Goal: Register for event/course

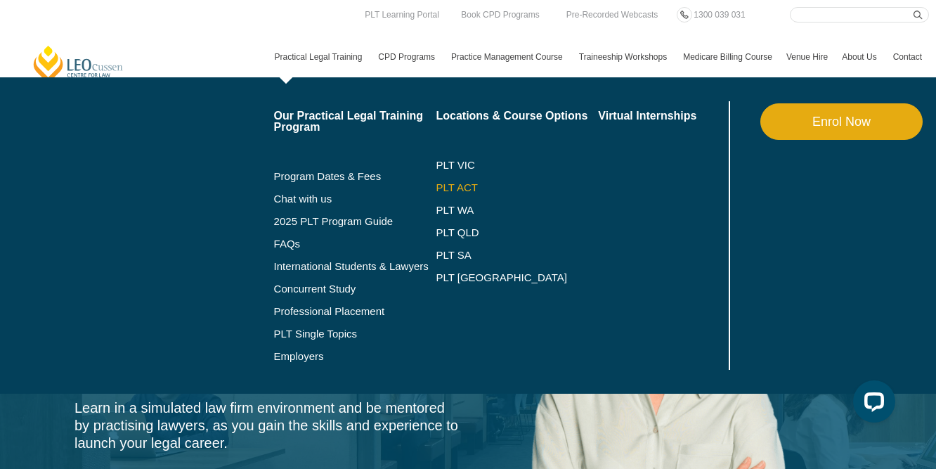
click at [456, 190] on link "PLT ACT" at bounding box center [517, 187] width 162 height 11
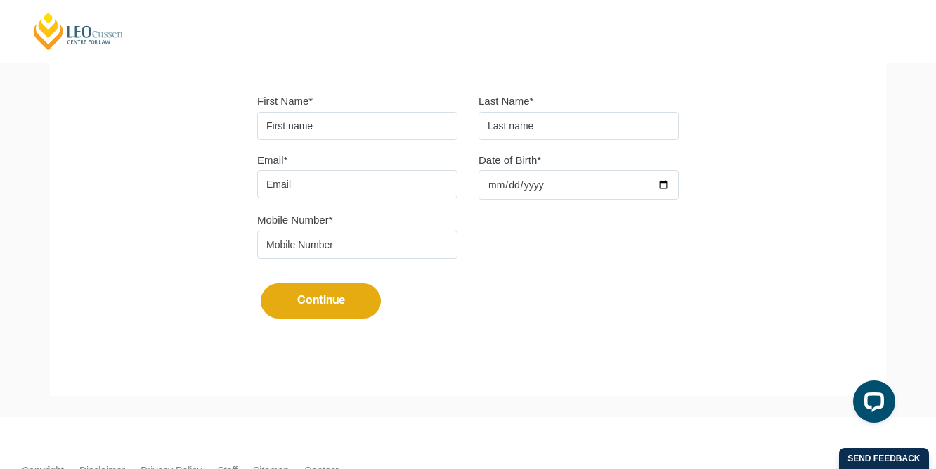
scroll to position [391, 0]
click at [617, 254] on div "Mobile Number*" at bounding box center [468, 238] width 443 height 59
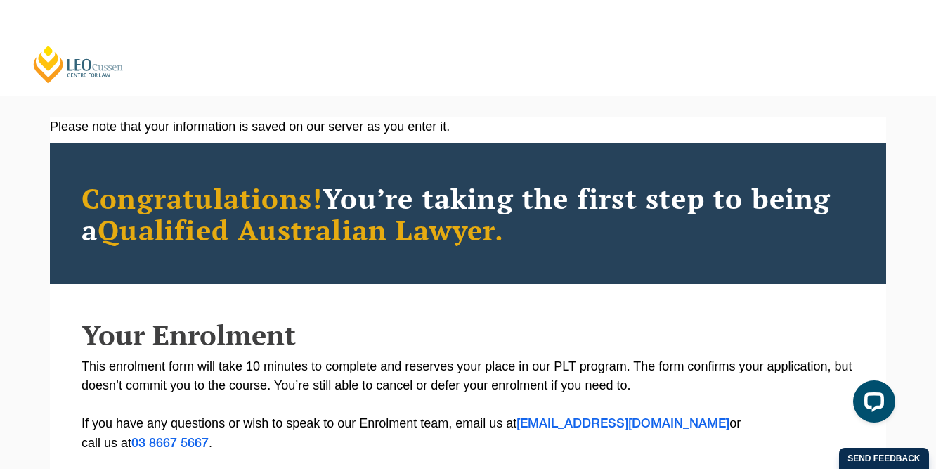
click at [107, 74] on link "[PERSON_NAME] Centre for Law" at bounding box center [78, 64] width 93 height 40
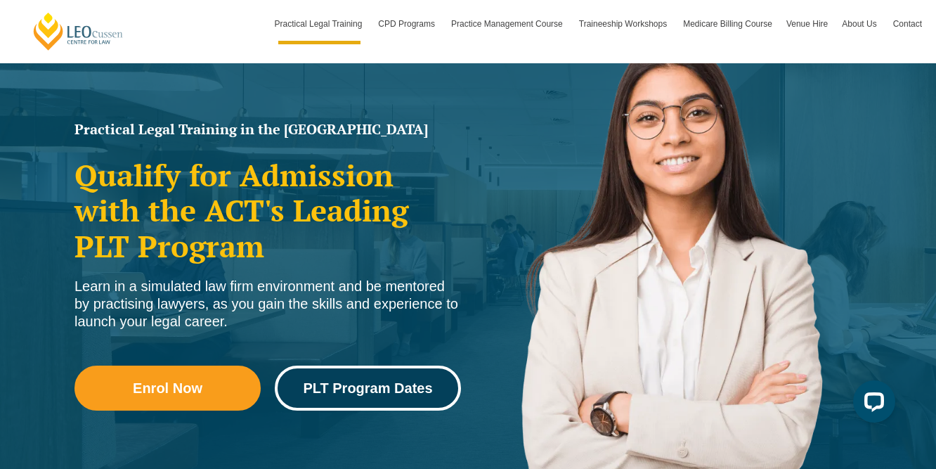
scroll to position [136, 0]
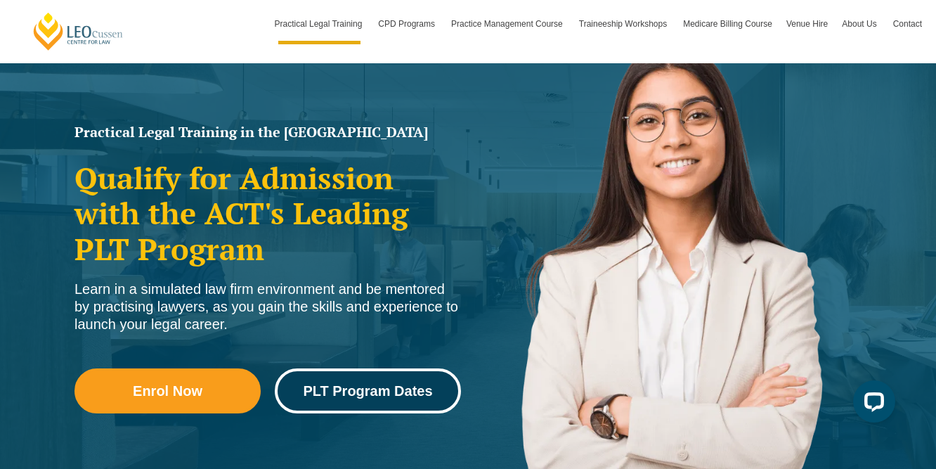
click at [353, 384] on span "PLT Program Dates" at bounding box center [367, 391] width 129 height 14
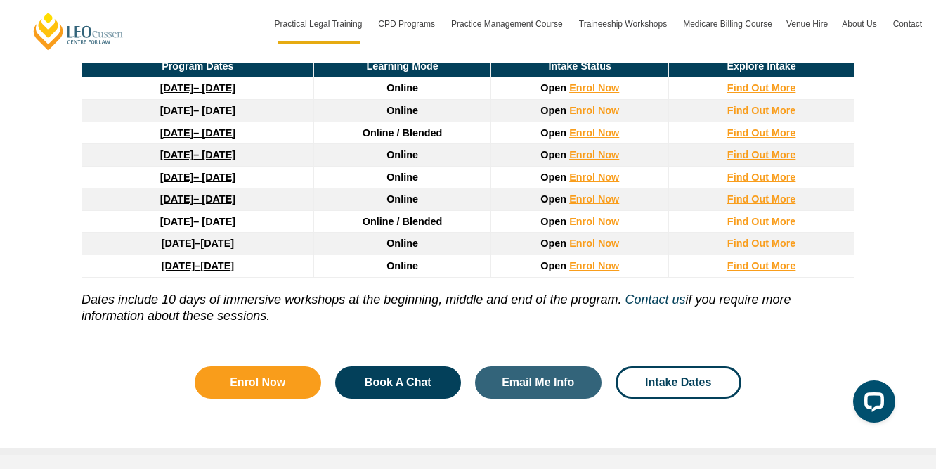
scroll to position [2035, 0]
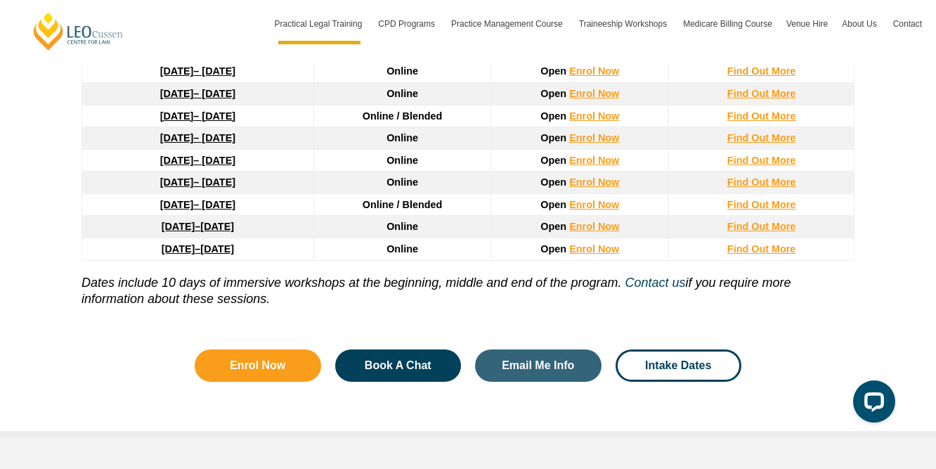
click at [544, 387] on div "Leo Cussen’s PLT Program Dates in ACT With more than 10 intakes throughout the …" at bounding box center [467, 109] width 801 height 643
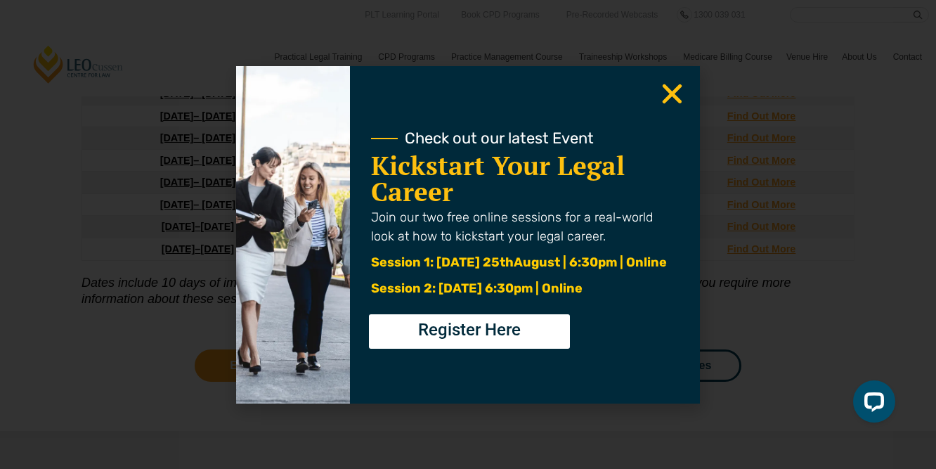
click at [679, 100] on use "Close" at bounding box center [673, 94] width 20 height 20
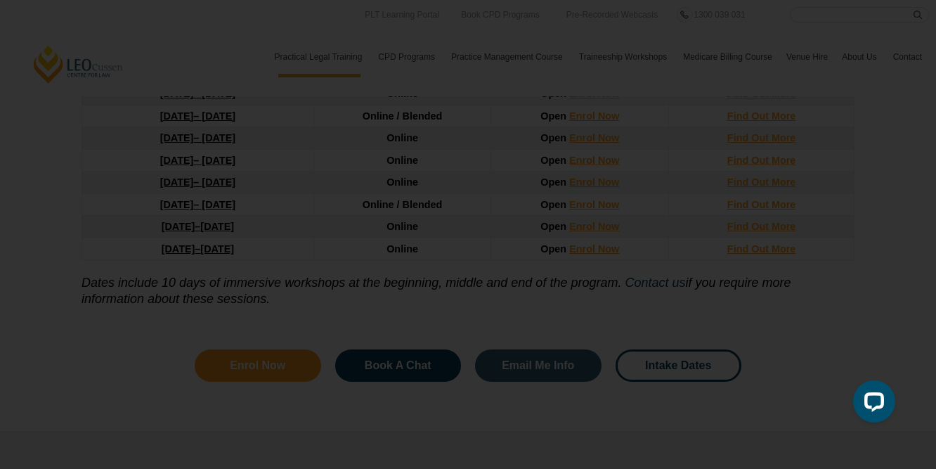
click at [674, 97] on use "Close" at bounding box center [673, 94] width 20 height 20
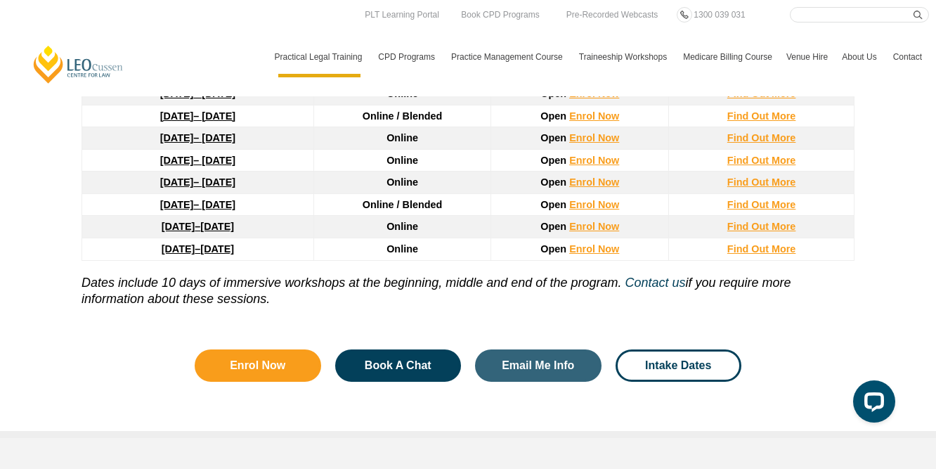
scroll to position [1857, 0]
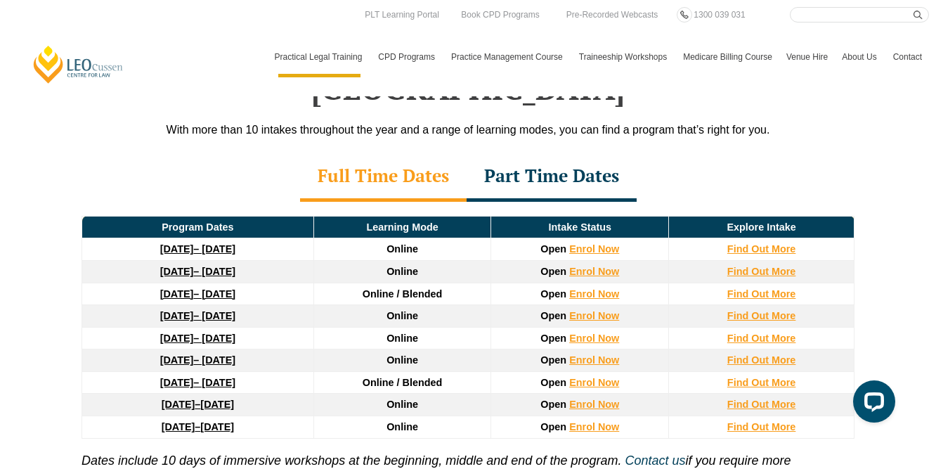
click at [706, 152] on div "Full Time Dates Part Time Dates" at bounding box center [467, 176] width 801 height 49
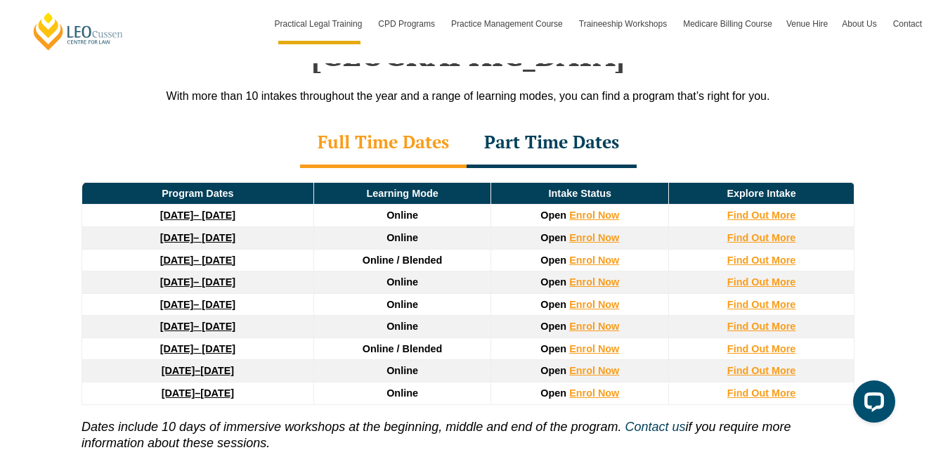
scroll to position [1913, 0]
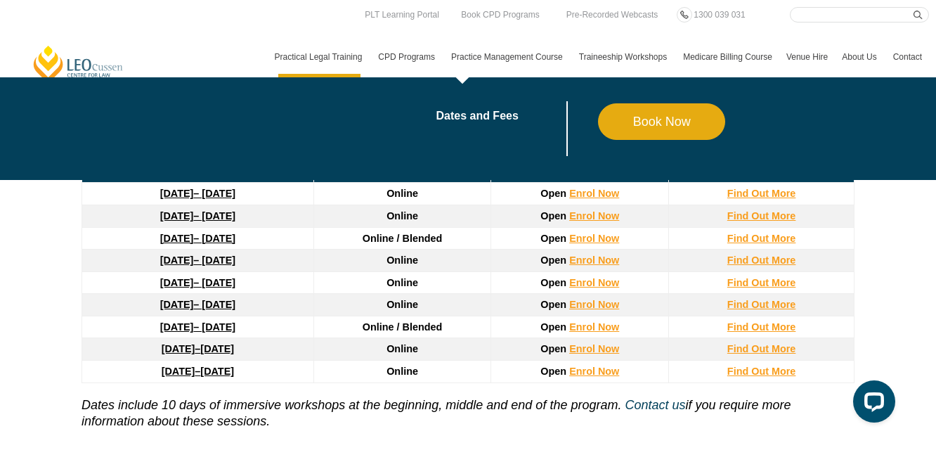
click at [488, 56] on link "Practice Management Course" at bounding box center [508, 57] width 128 height 41
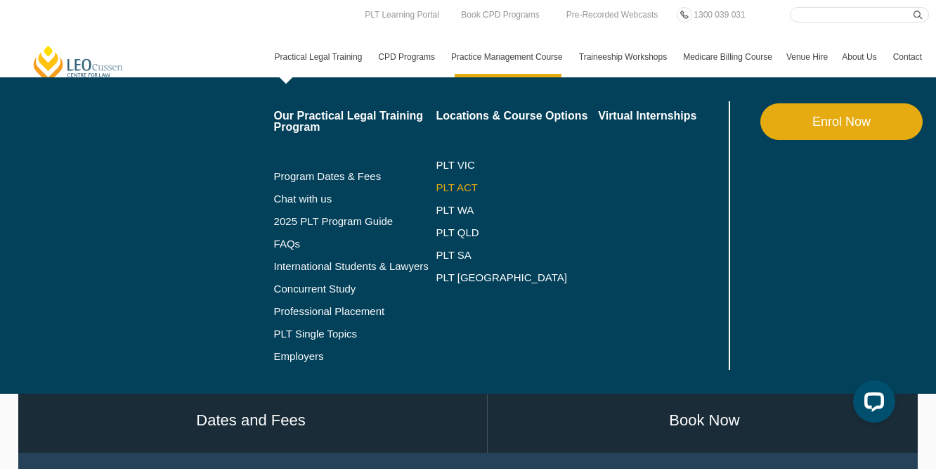
click at [457, 183] on link "PLT ACT" at bounding box center [517, 187] width 162 height 11
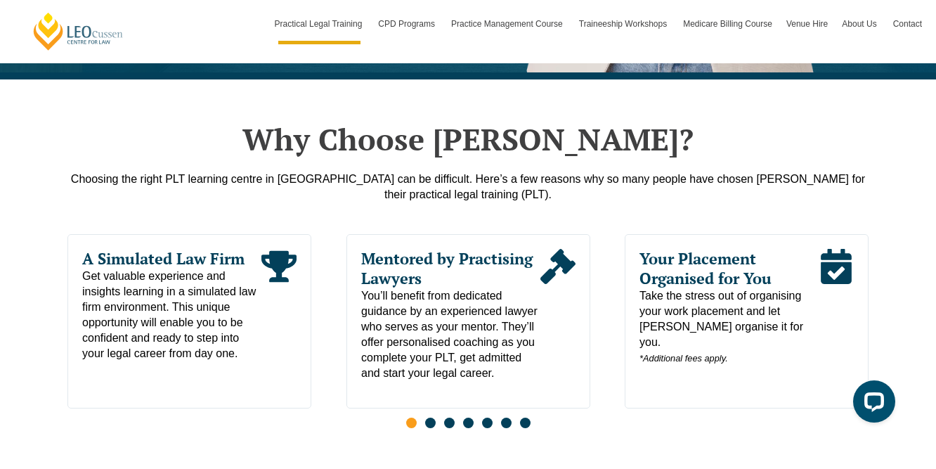
scroll to position [528, 0]
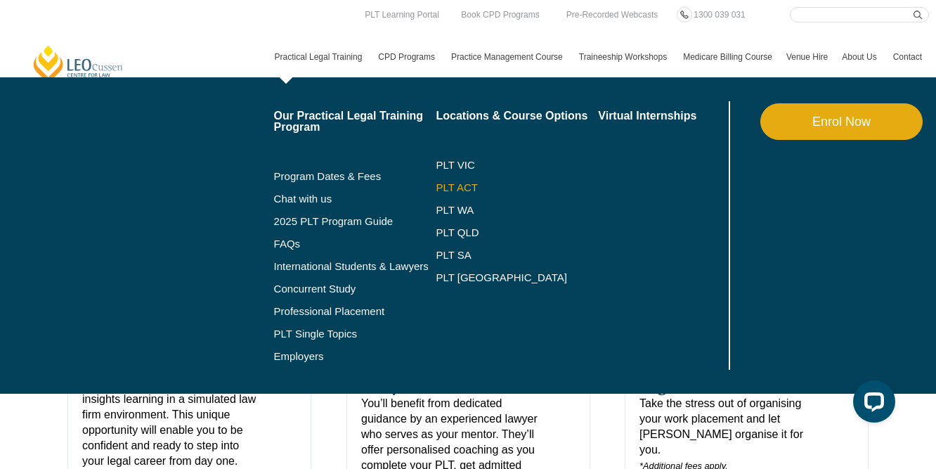
click at [458, 191] on link "PLT ACT" at bounding box center [517, 187] width 162 height 11
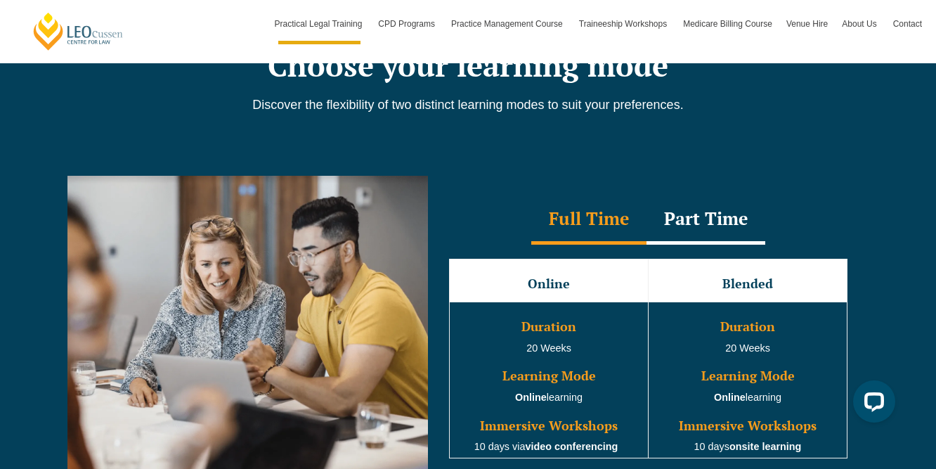
scroll to position [1464, 0]
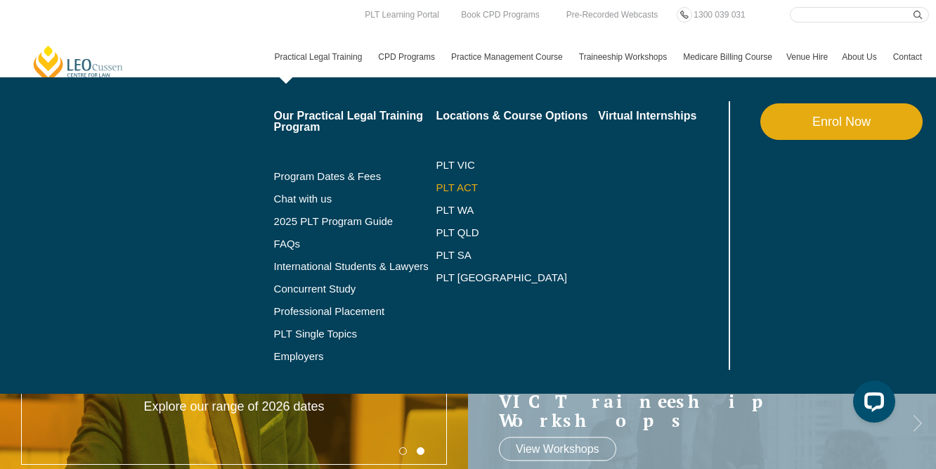
click at [452, 185] on link "PLT ACT" at bounding box center [517, 187] width 162 height 11
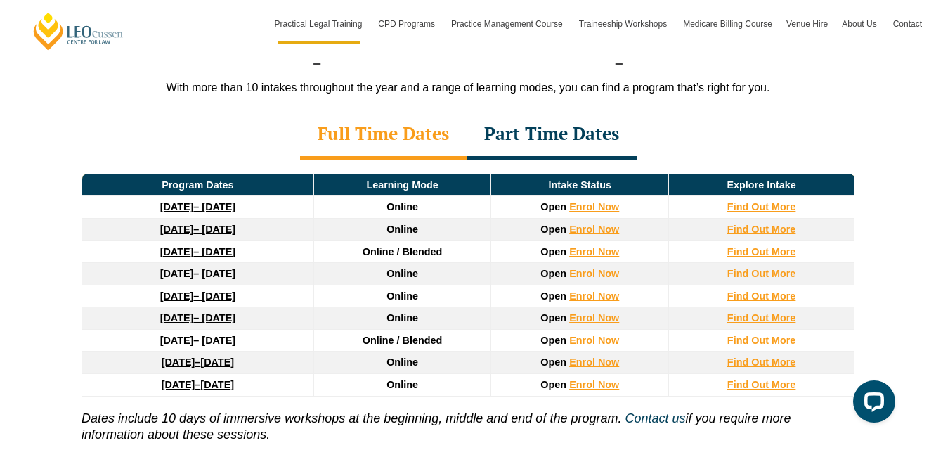
scroll to position [1898, 0]
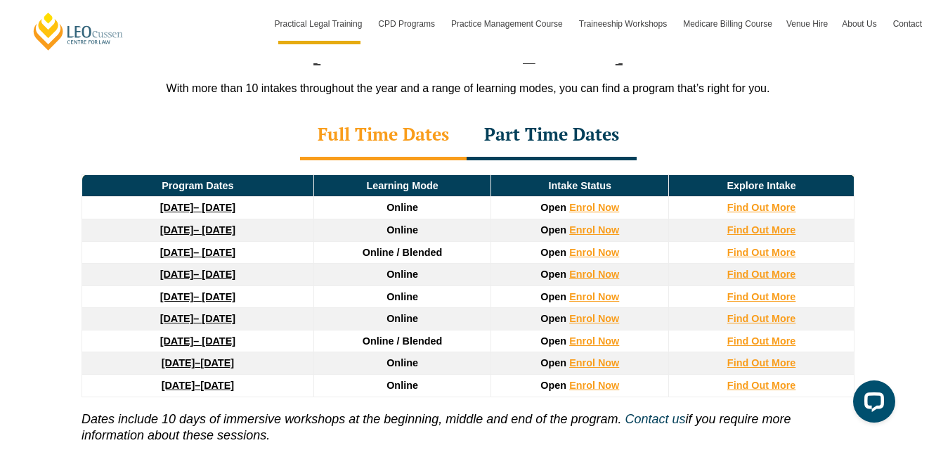
click at [784, 285] on td "Find Out More" at bounding box center [761, 296] width 185 height 22
click at [783, 291] on strong "Find Out More" at bounding box center [761, 296] width 69 height 11
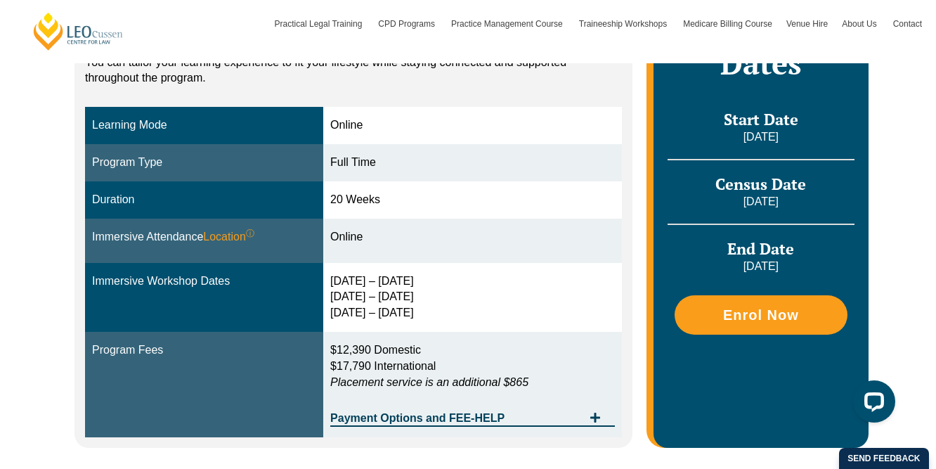
scroll to position [372, 0]
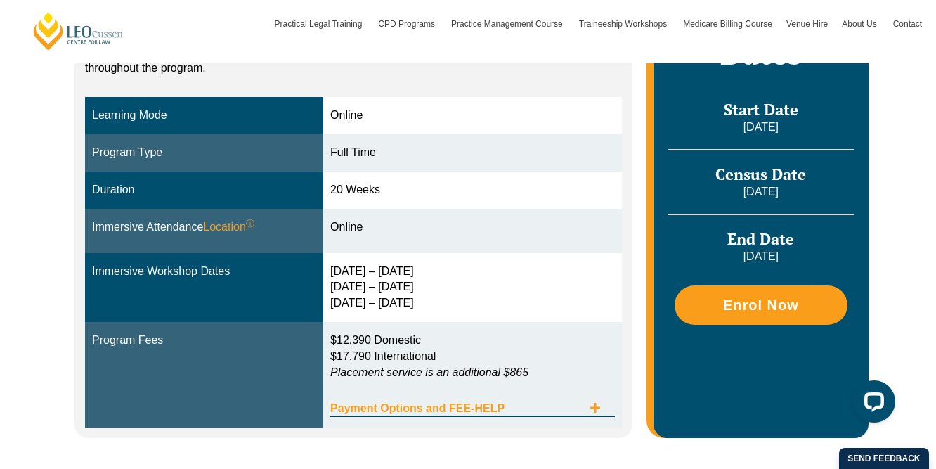
click at [594, 402] on icon "Tabs. Open items with Enter or Space, close with Escape and navigate using the …" at bounding box center [594, 407] width 11 height 11
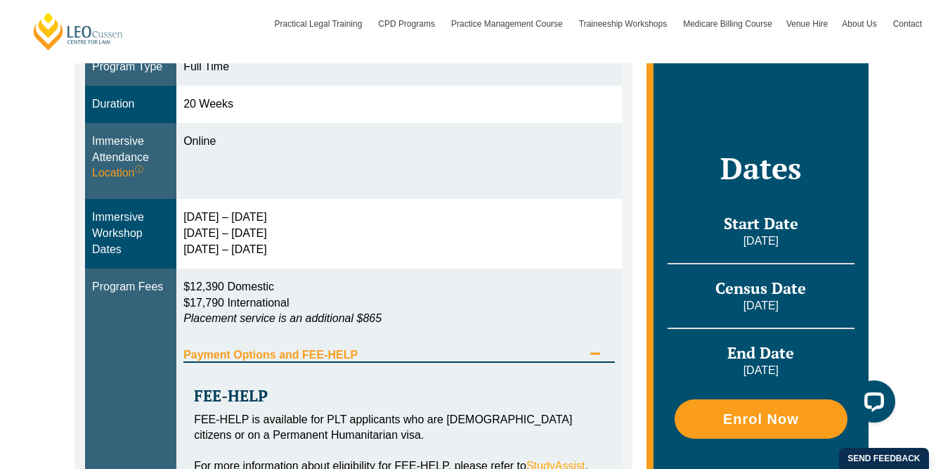
scroll to position [406, 0]
